Goal: Information Seeking & Learning: Learn about a topic

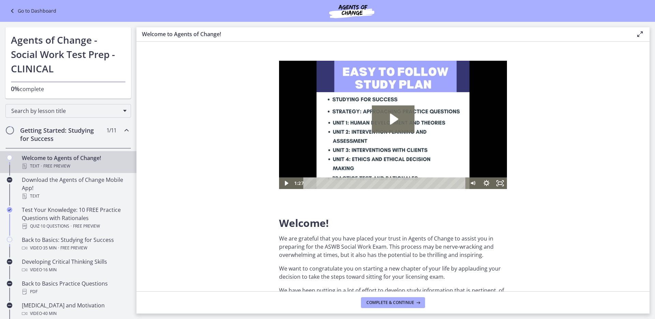
click at [32, 4] on div "Go to Dashboard" at bounding box center [327, 11] width 655 height 22
click at [33, 9] on link "Go to Dashboard" at bounding box center [32, 11] width 48 height 8
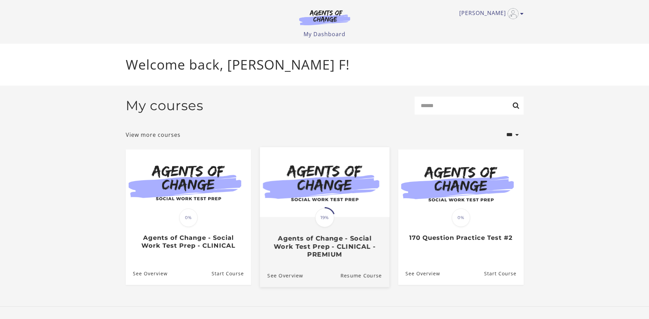
click at [317, 222] on span "19%" at bounding box center [324, 217] width 19 height 19
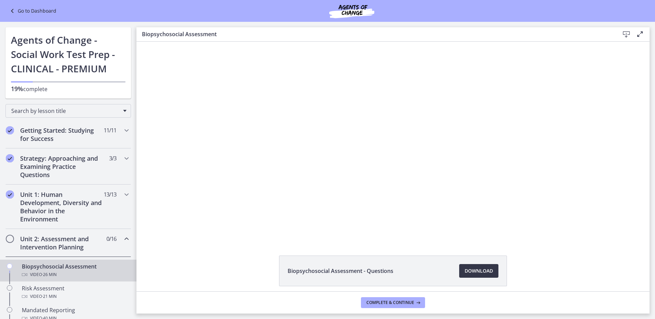
click at [479, 270] on span "Download Opens in a new window" at bounding box center [478, 271] width 28 height 8
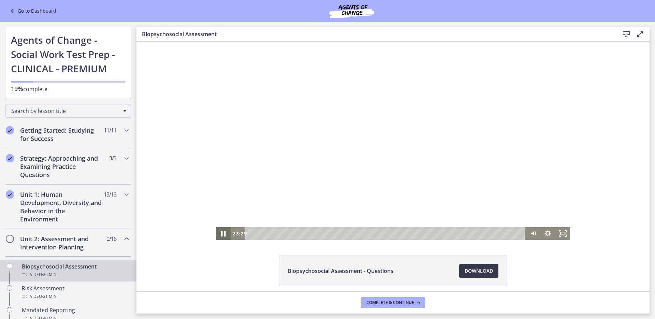
click at [221, 232] on icon "Pause" at bounding box center [223, 234] width 5 height 6
click at [610, 84] on div "Click for sound @keyframes VOLUME_SMALL_WAVE_FLASH { 0% { opacity: 0; } 33% { o…" at bounding box center [392, 141] width 513 height 198
click at [219, 231] on icon "Play Video" at bounding box center [223, 233] width 15 height 13
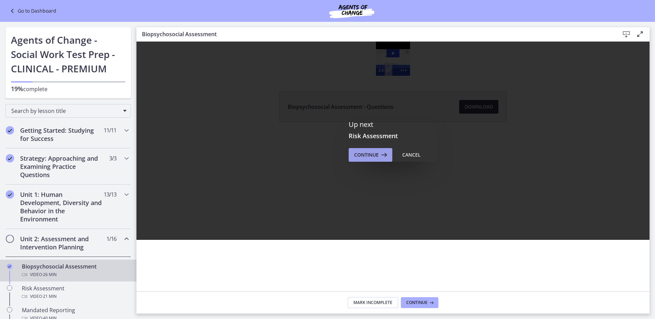
click at [363, 157] on span "Continue" at bounding box center [366, 155] width 25 height 8
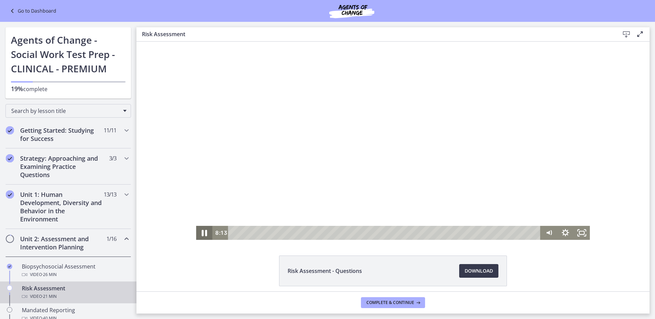
click at [202, 228] on icon "Pause" at bounding box center [204, 232] width 20 height 17
click at [202, 228] on icon "Play Video" at bounding box center [204, 233] width 16 height 14
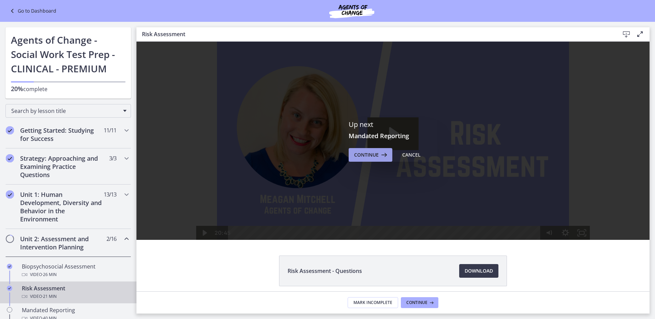
click at [355, 158] on span "Continue" at bounding box center [366, 155] width 25 height 8
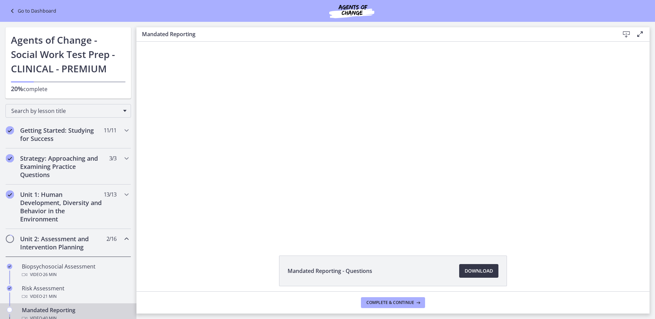
click at [477, 272] on span "Download Opens in a new window" at bounding box center [478, 271] width 28 height 8
